Goal: Find specific page/section: Find specific page/section

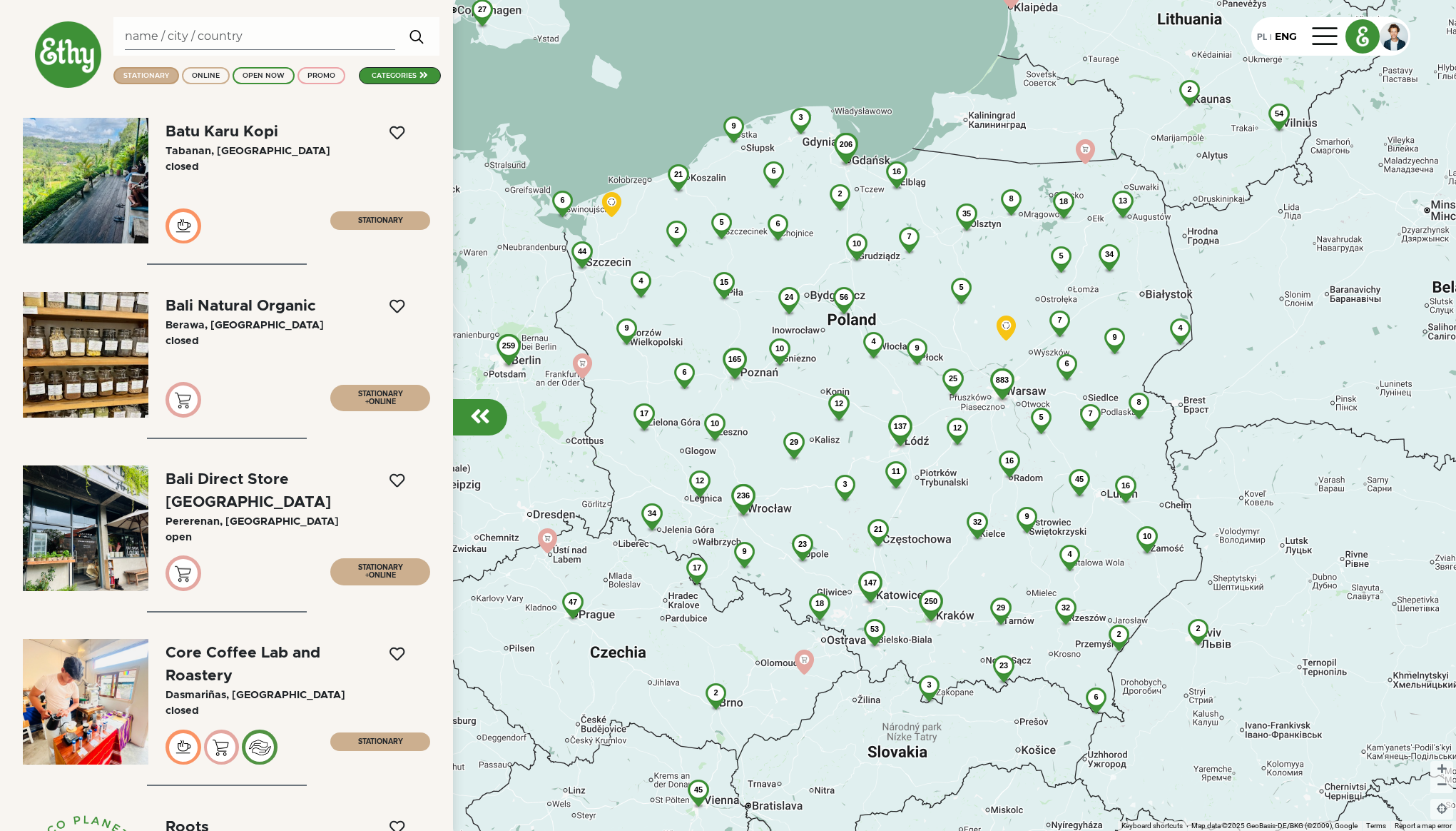
click at [135, 74] on div "STATIONARY" at bounding box center [146, 75] width 46 height 10
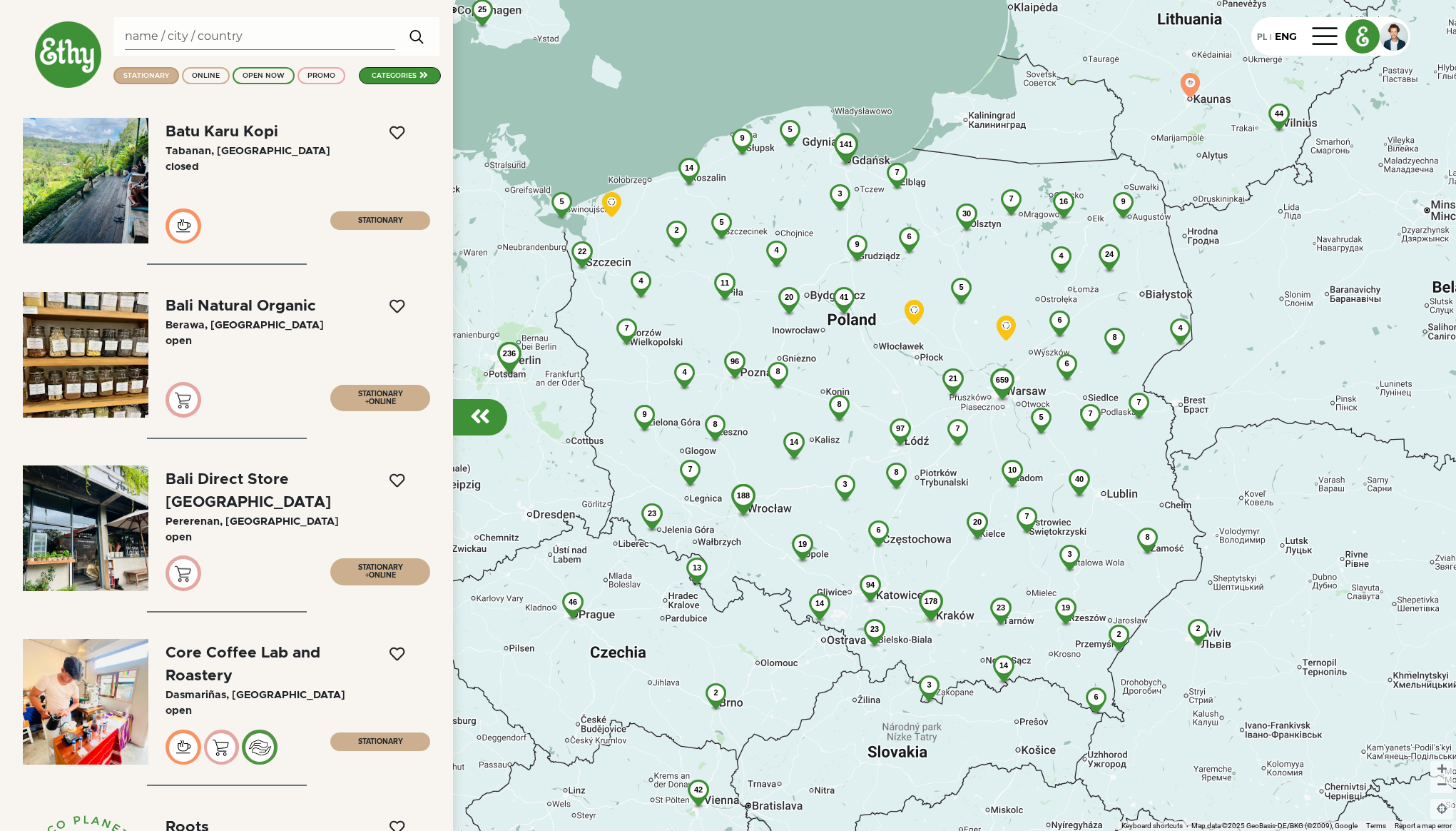
click at [369, 399] on span "ONLINE" at bounding box center [382, 401] width 27 height 7
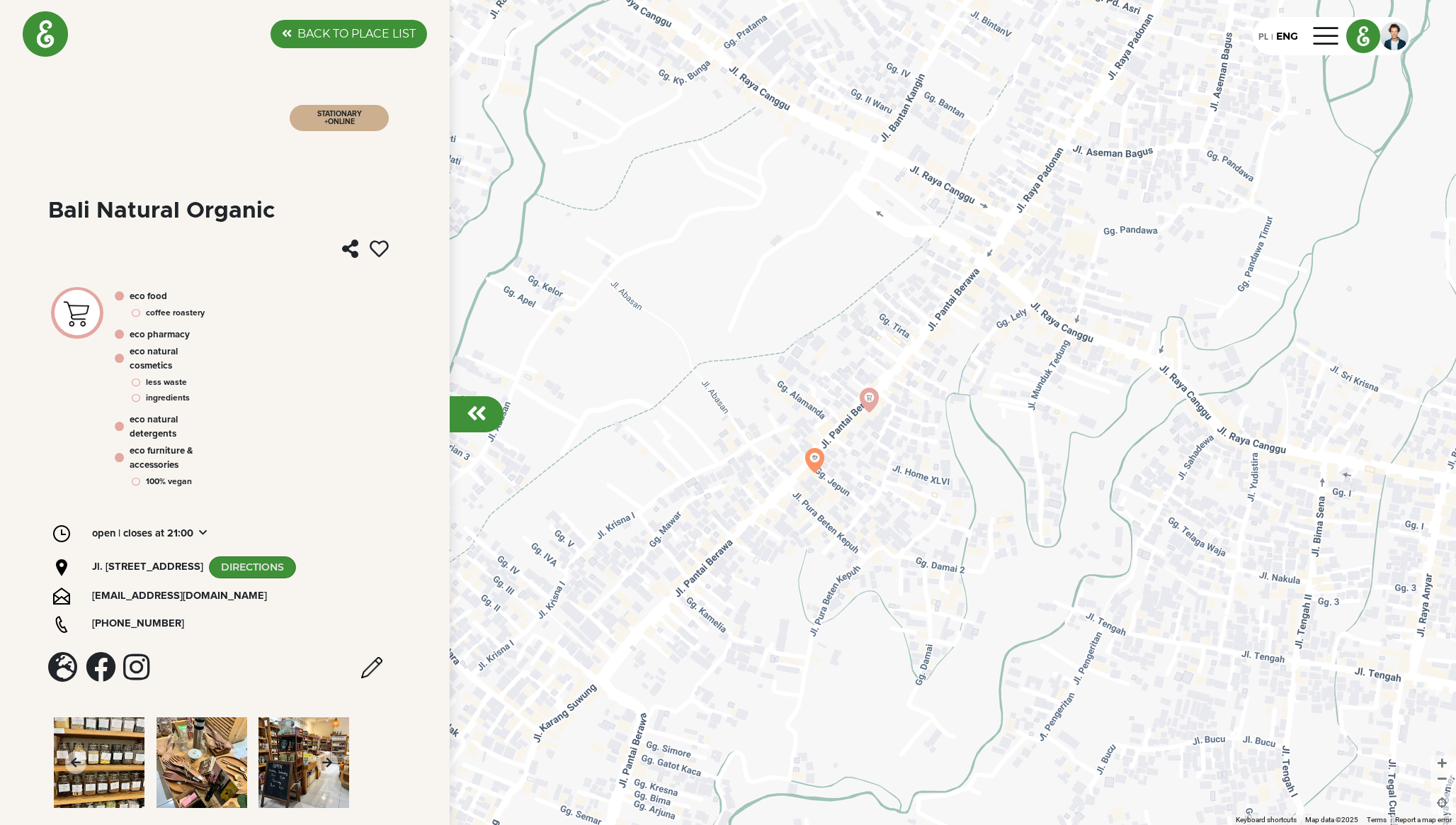
click at [34, 19] on img at bounding box center [46, 34] width 46 height 46
click at [351, 34] on label "BACK TO PLACE LIST" at bounding box center [356, 33] width 119 height 17
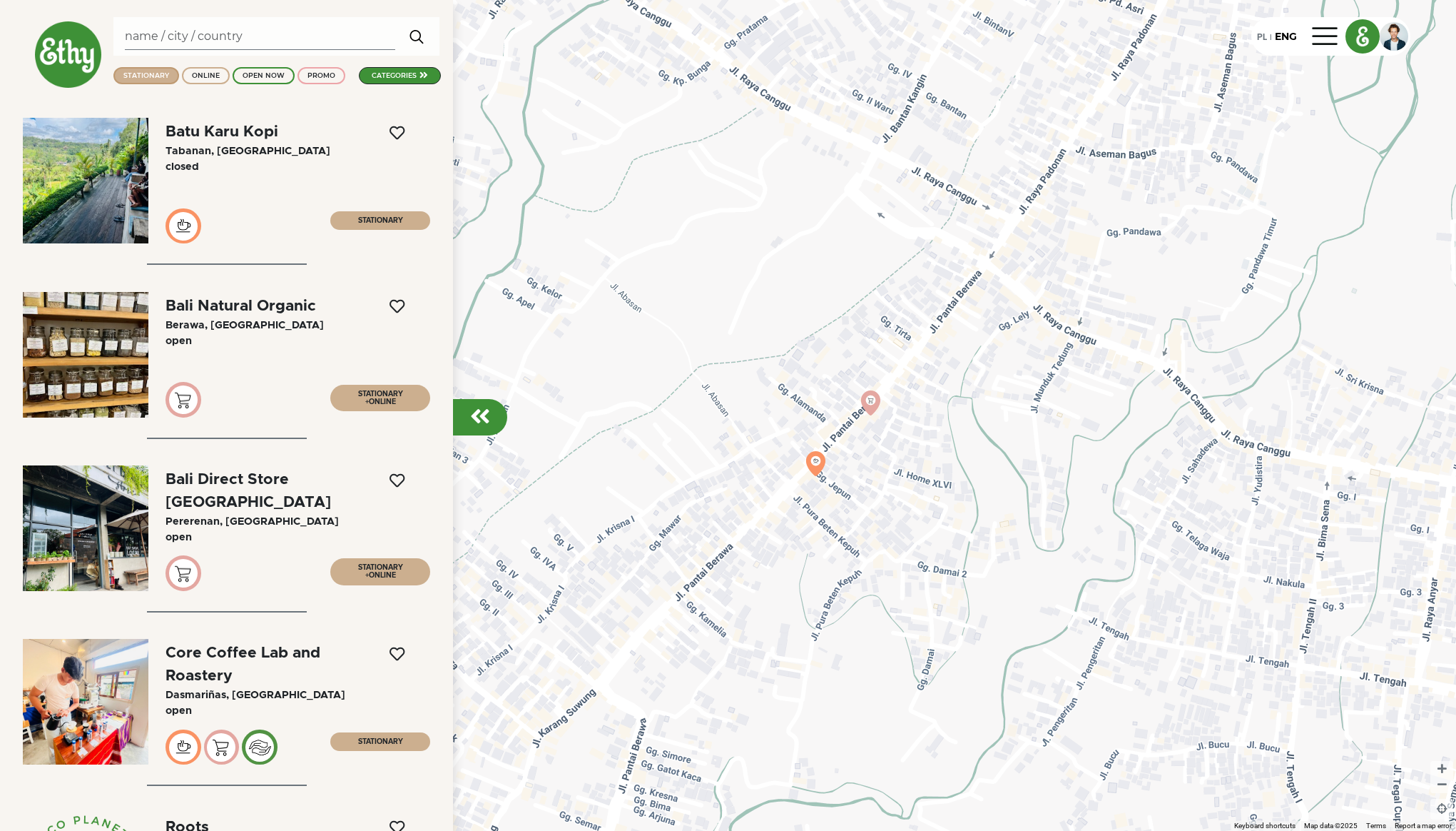
click at [382, 83] on div "categories" at bounding box center [399, 75] width 82 height 17
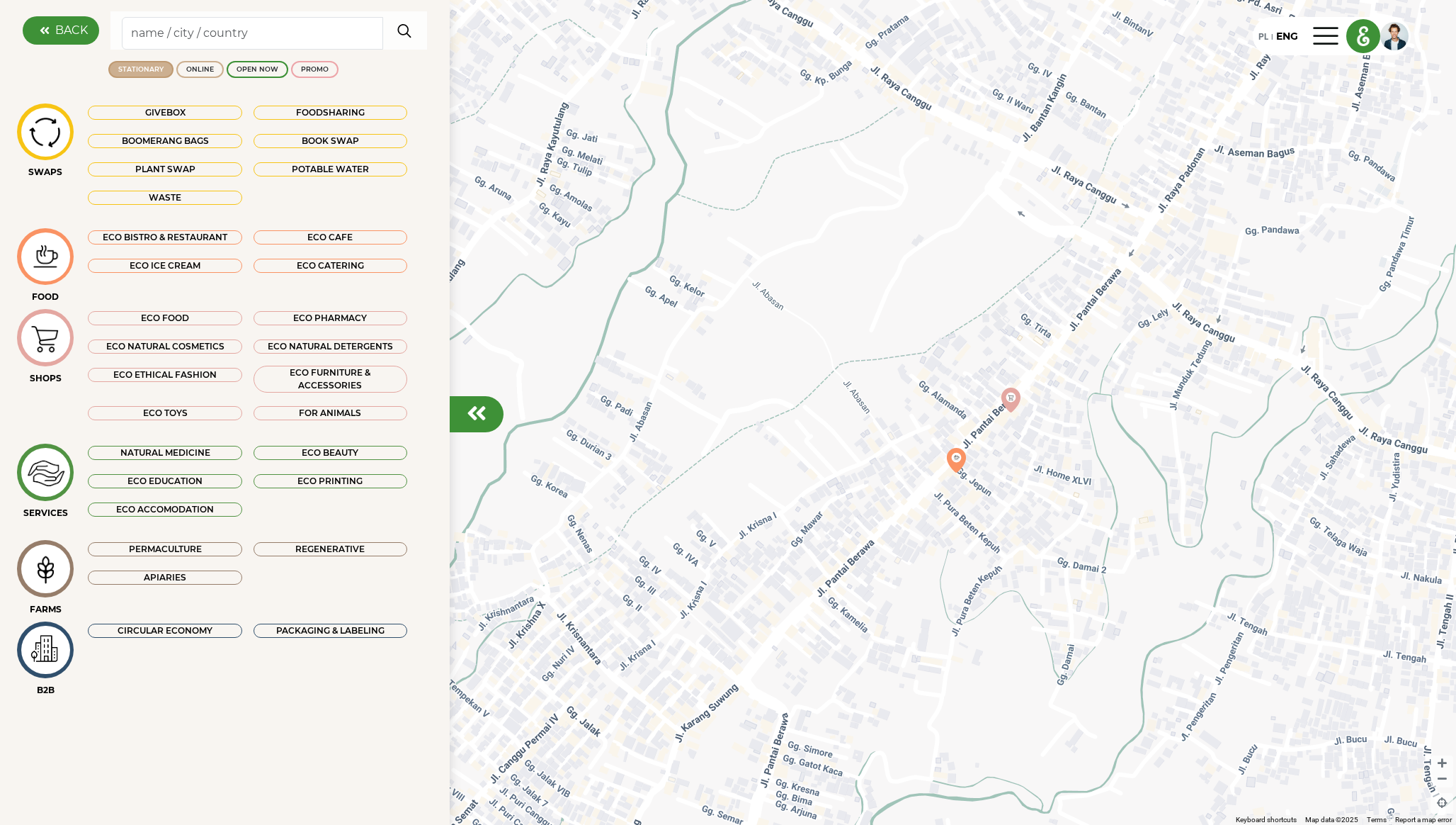
click at [188, 355] on div "ECO FOOD ECO PHARMACY ECO NATURAL COSMETICS ECO NATURAL DETERGENTS ECO ETHICAL …" at bounding box center [247, 370] width 342 height 123
click at [199, 266] on div "ECO ICE CREAM" at bounding box center [164, 266] width 154 height 14
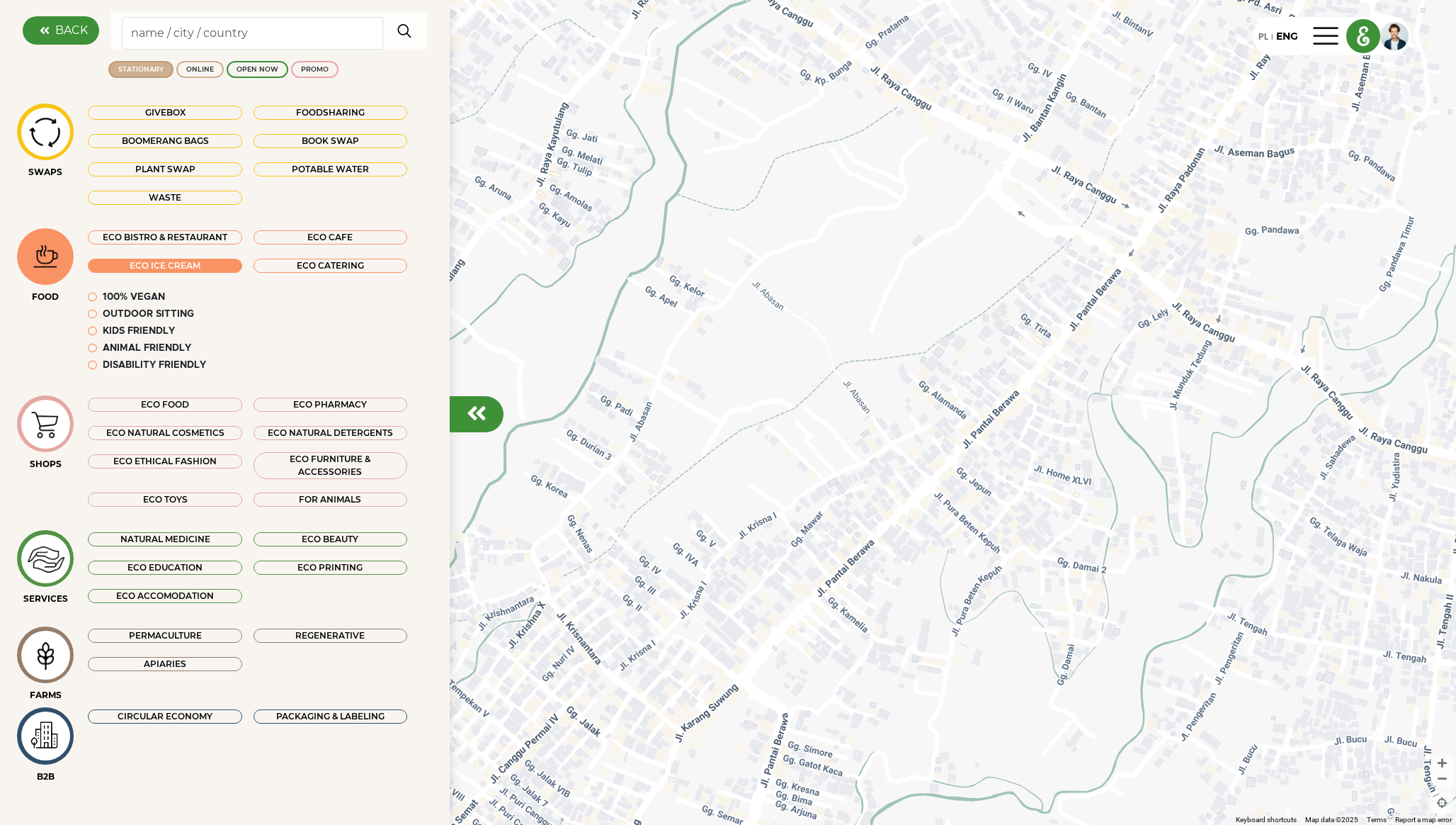
click at [175, 406] on div "ECO FOOD" at bounding box center [164, 405] width 154 height 14
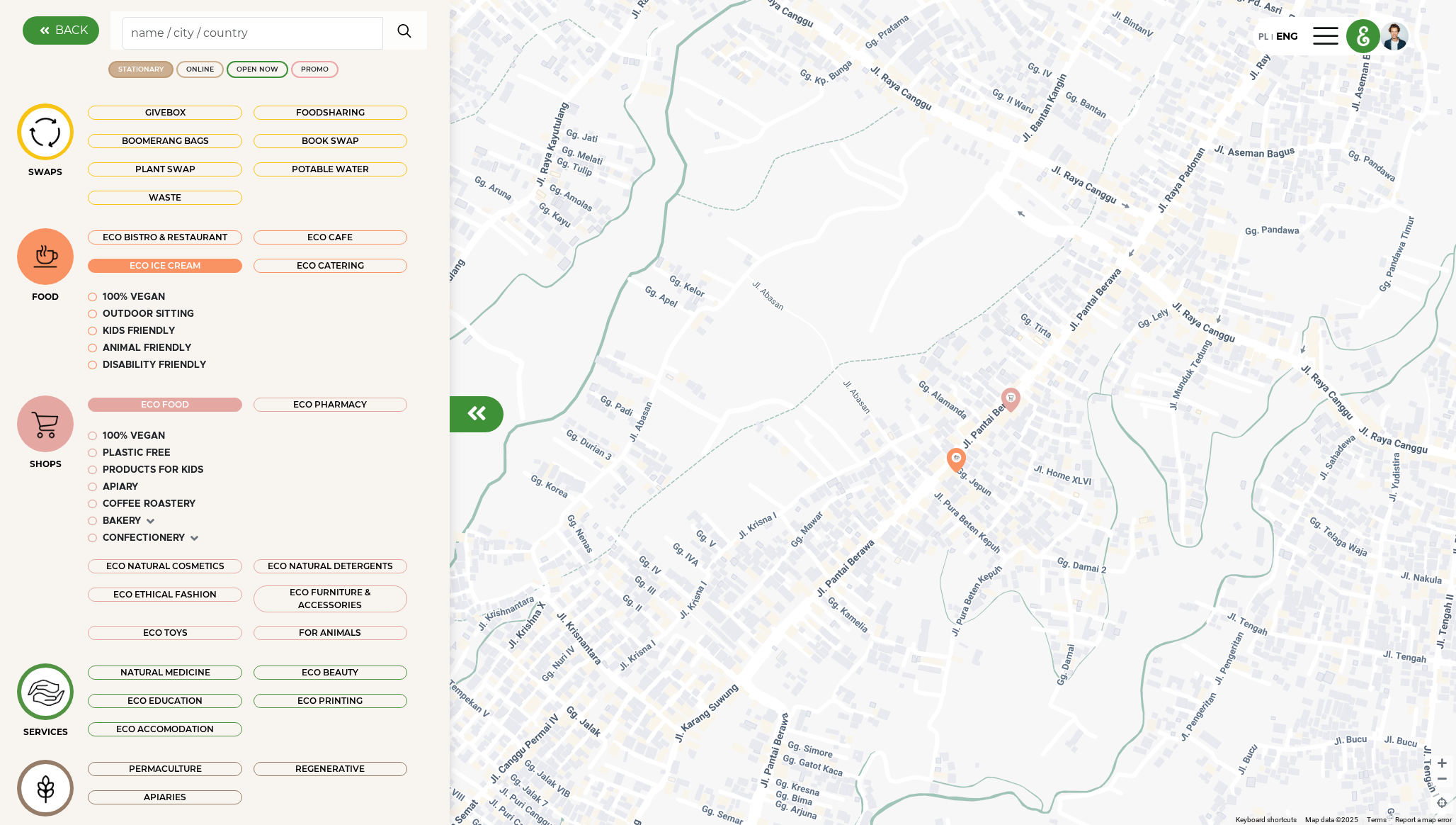
click at [193, 538] on em at bounding box center [194, 538] width 8 height 12
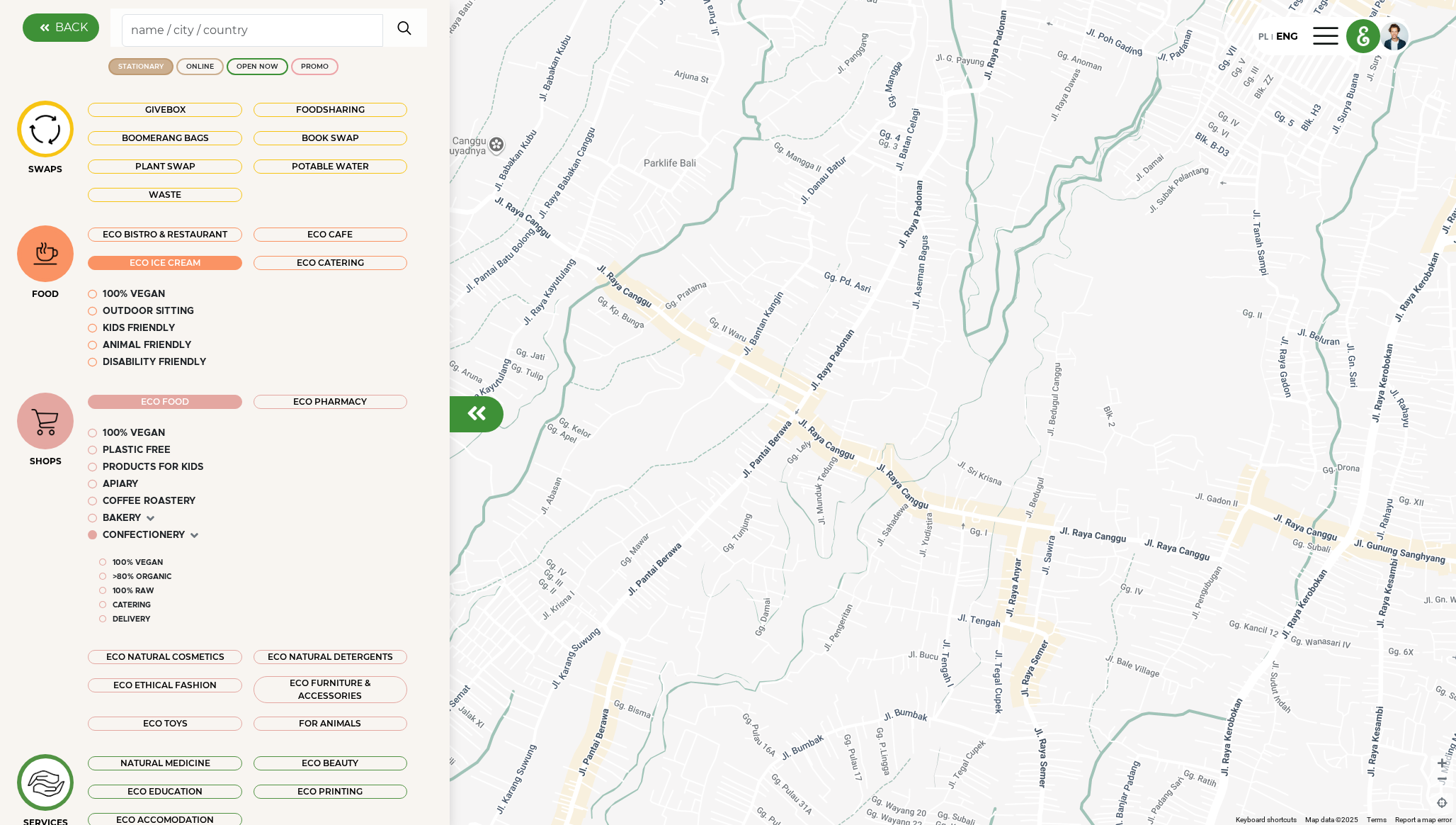
scroll to position [5, 0]
